Goal: Check status

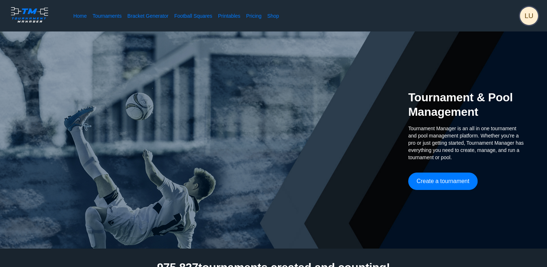
click at [533, 16] on span "LU" at bounding box center [529, 16] width 18 height 18
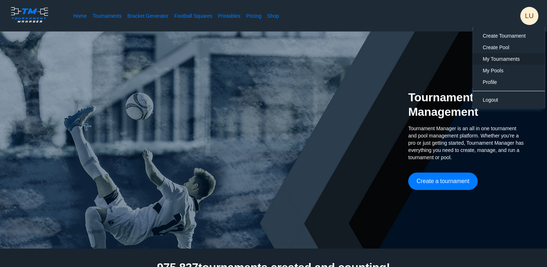
click at [494, 57] on span "My Tournaments" at bounding box center [501, 59] width 37 height 6
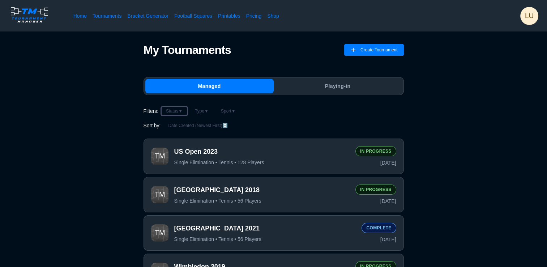
click at [178, 111] on button "Status ▼" at bounding box center [174, 111] width 26 height 9
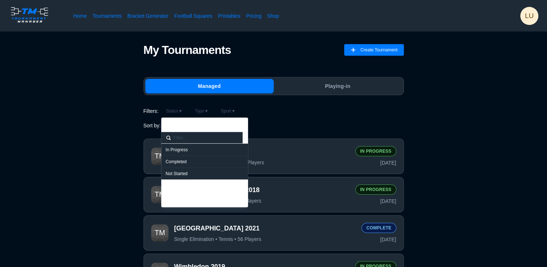
click at [293, 127] on div "Sort by: Date Created (Newest First) ↕️" at bounding box center [274, 125] width 261 height 9
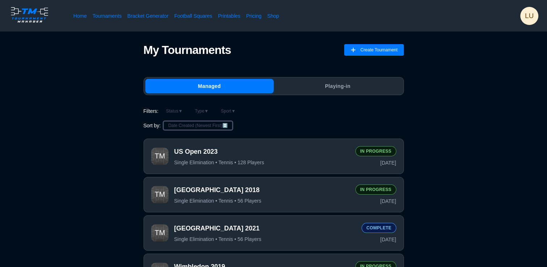
click at [200, 125] on button "Date Created (Newest First) ↕️" at bounding box center [198, 125] width 69 height 9
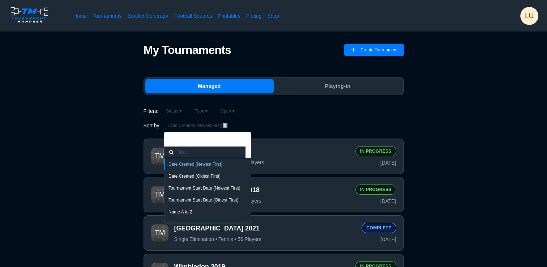
click at [182, 210] on div "Name A to Z" at bounding box center [208, 212] width 78 height 6
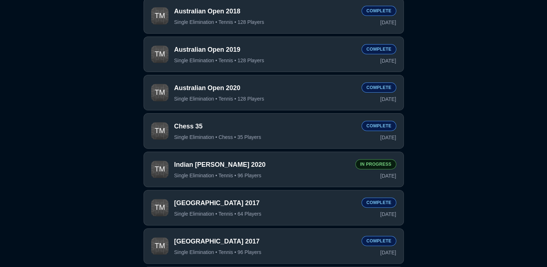
scroll to position [253, 0]
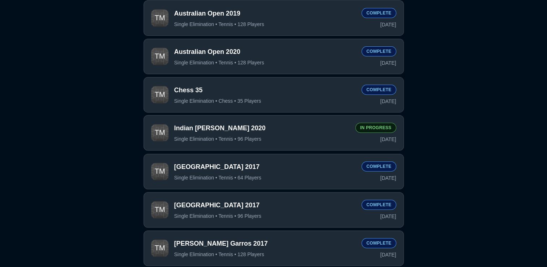
click at [332, 132] on span "Indian [PERSON_NAME] 2020" at bounding box center [261, 128] width 175 height 9
